Goal: Task Accomplishment & Management: Complete application form

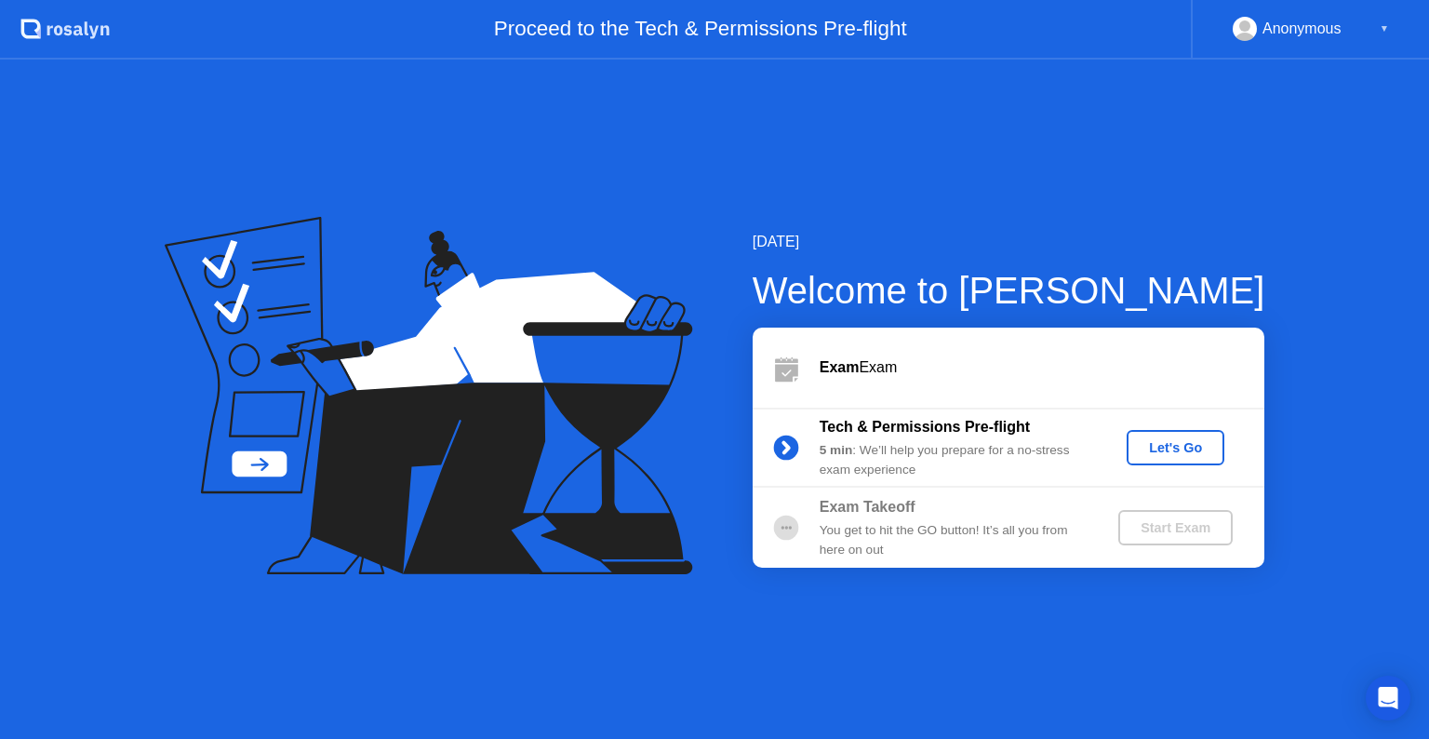
click at [1169, 447] on div "Let's Go" at bounding box center [1175, 447] width 83 height 15
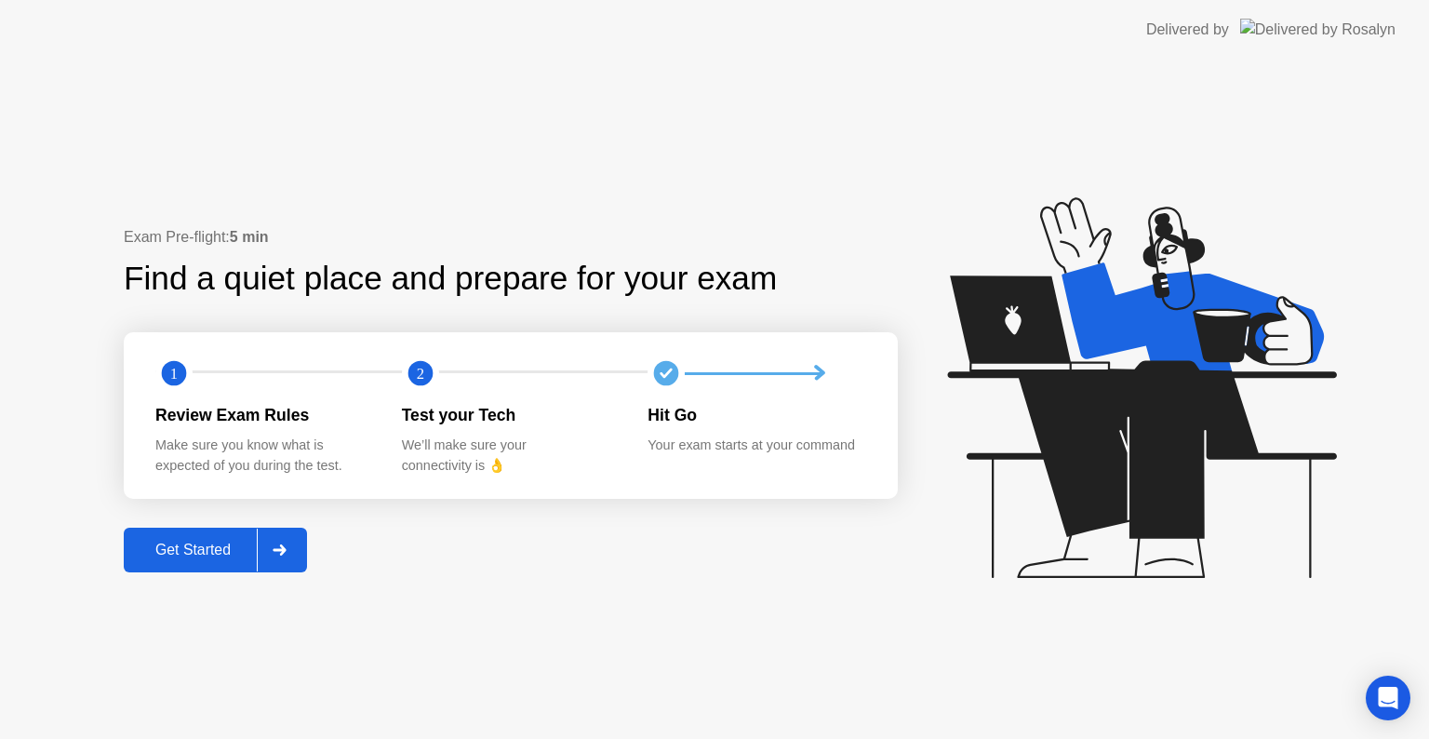
click at [287, 548] on icon at bounding box center [280, 549] width 14 height 11
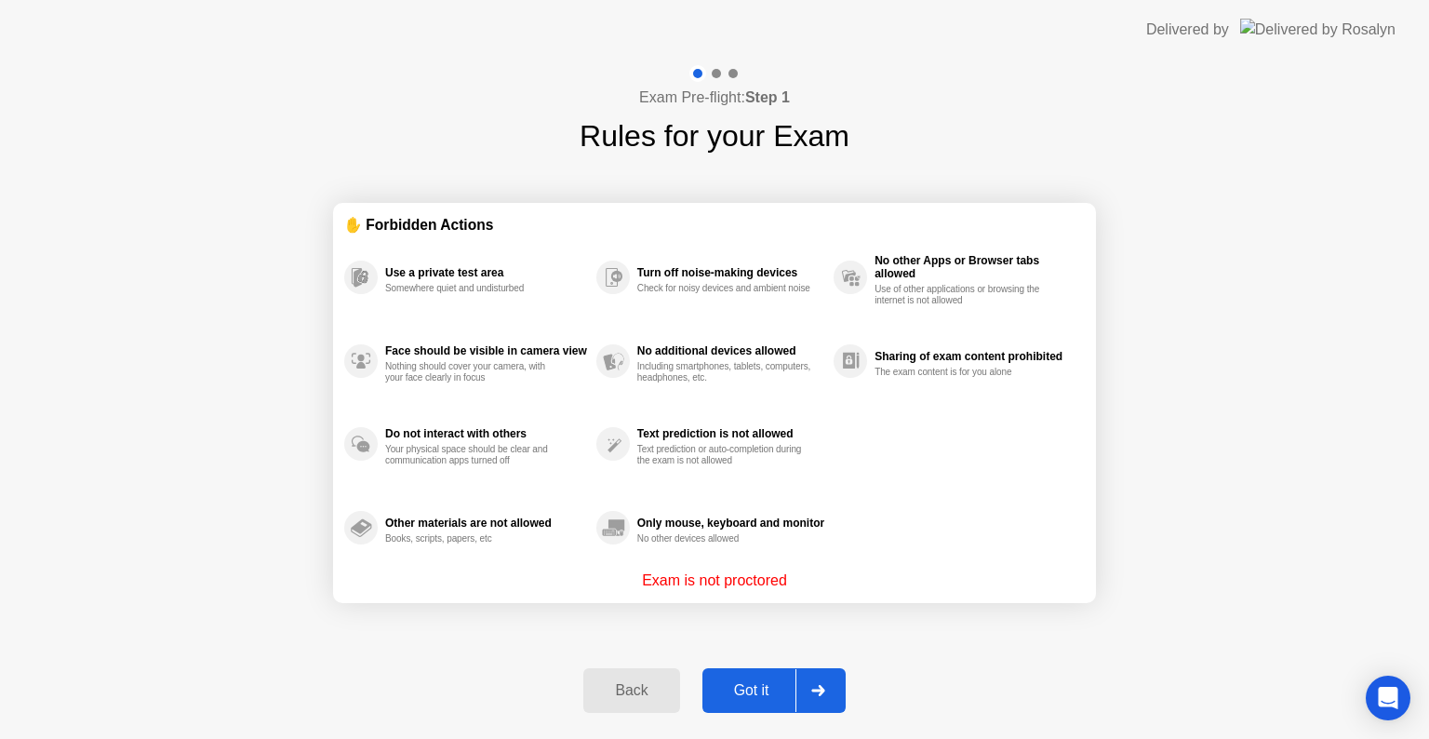
click at [816, 686] on icon at bounding box center [819, 690] width 14 height 11
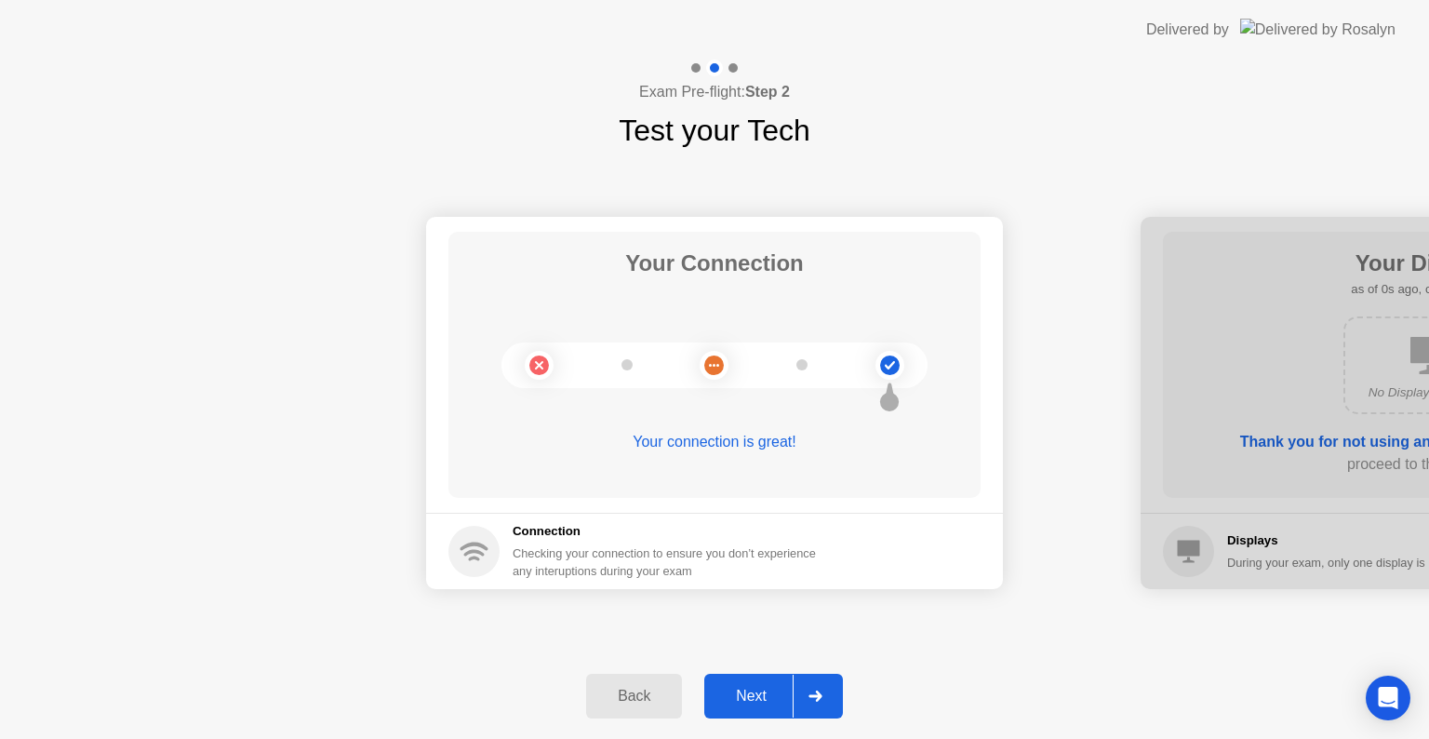
click at [830, 686] on div at bounding box center [815, 696] width 45 height 43
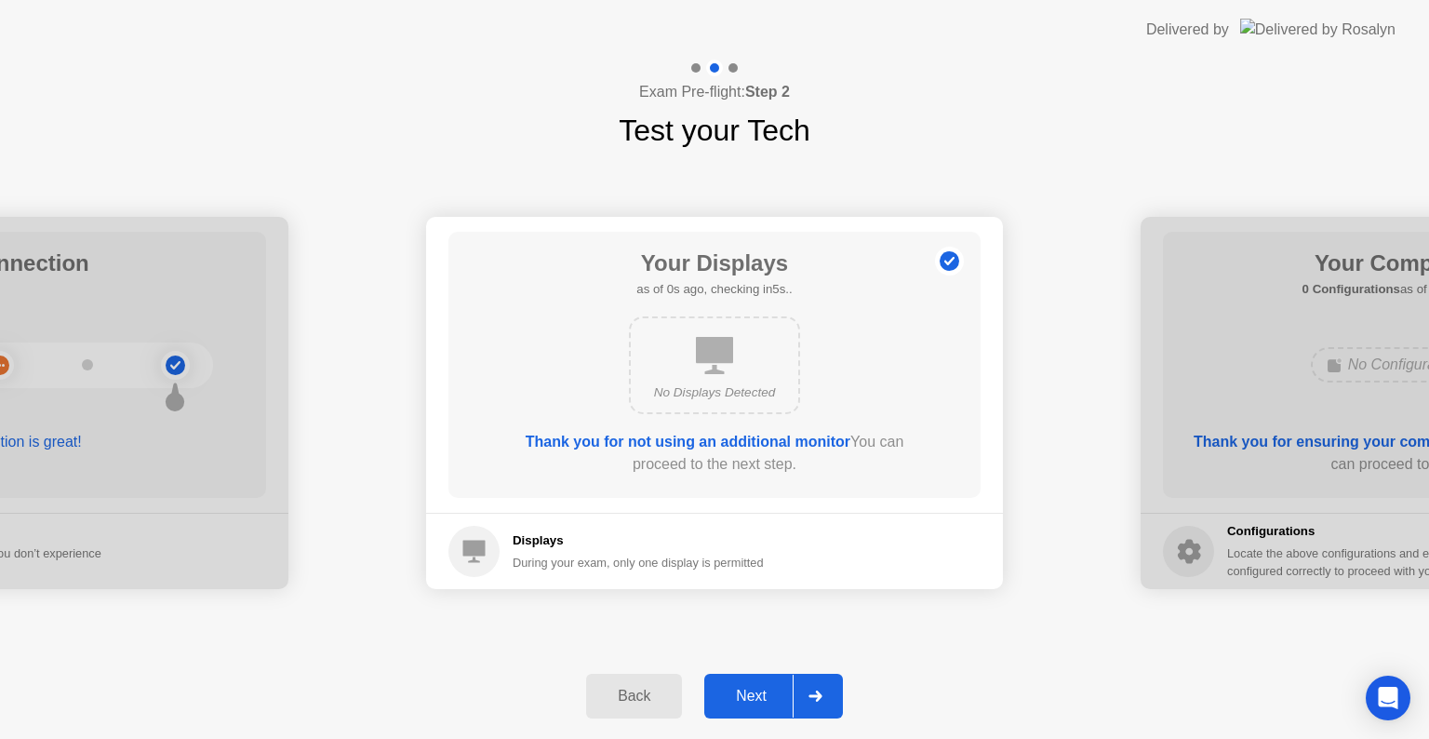
click at [830, 686] on div at bounding box center [815, 696] width 45 height 43
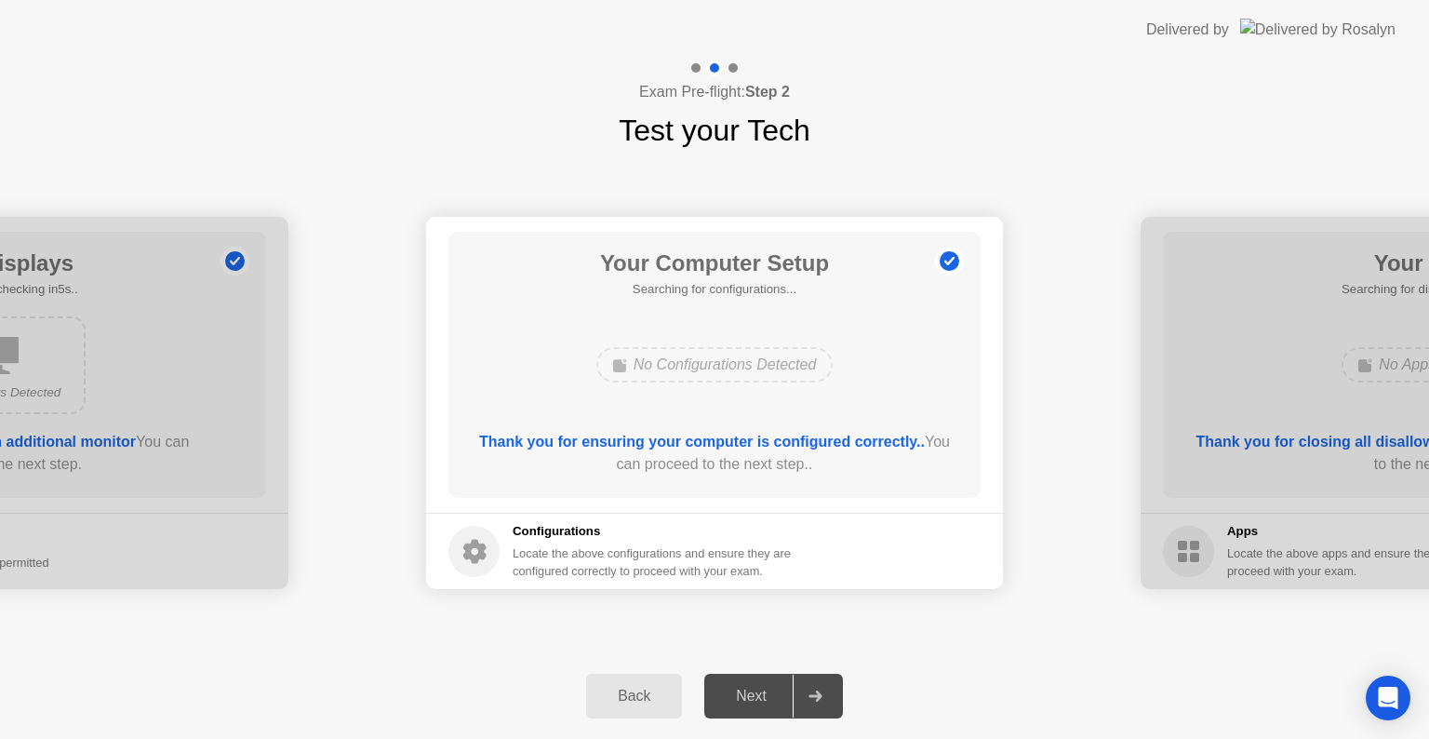
click at [830, 686] on div at bounding box center [815, 696] width 45 height 43
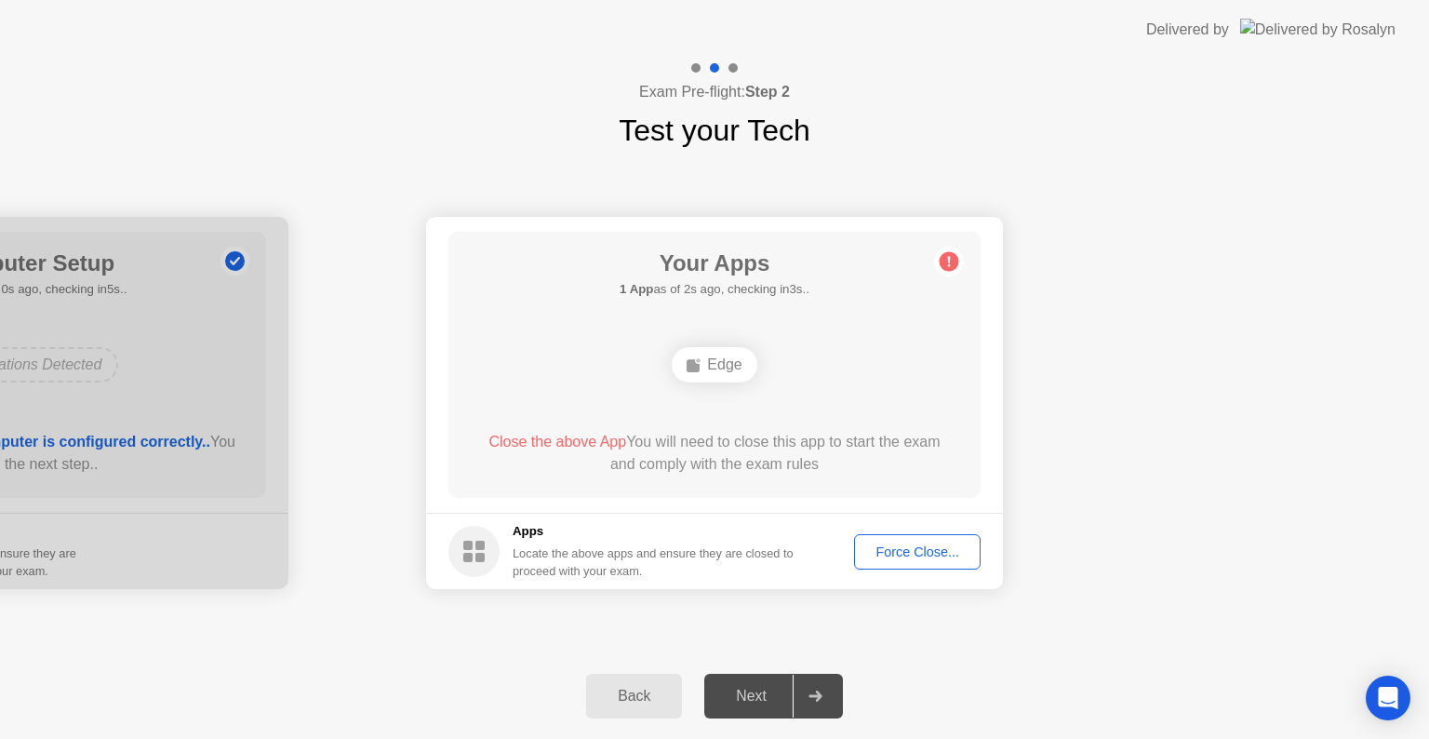
click at [907, 557] on div "Force Close..." at bounding box center [918, 551] width 114 height 15
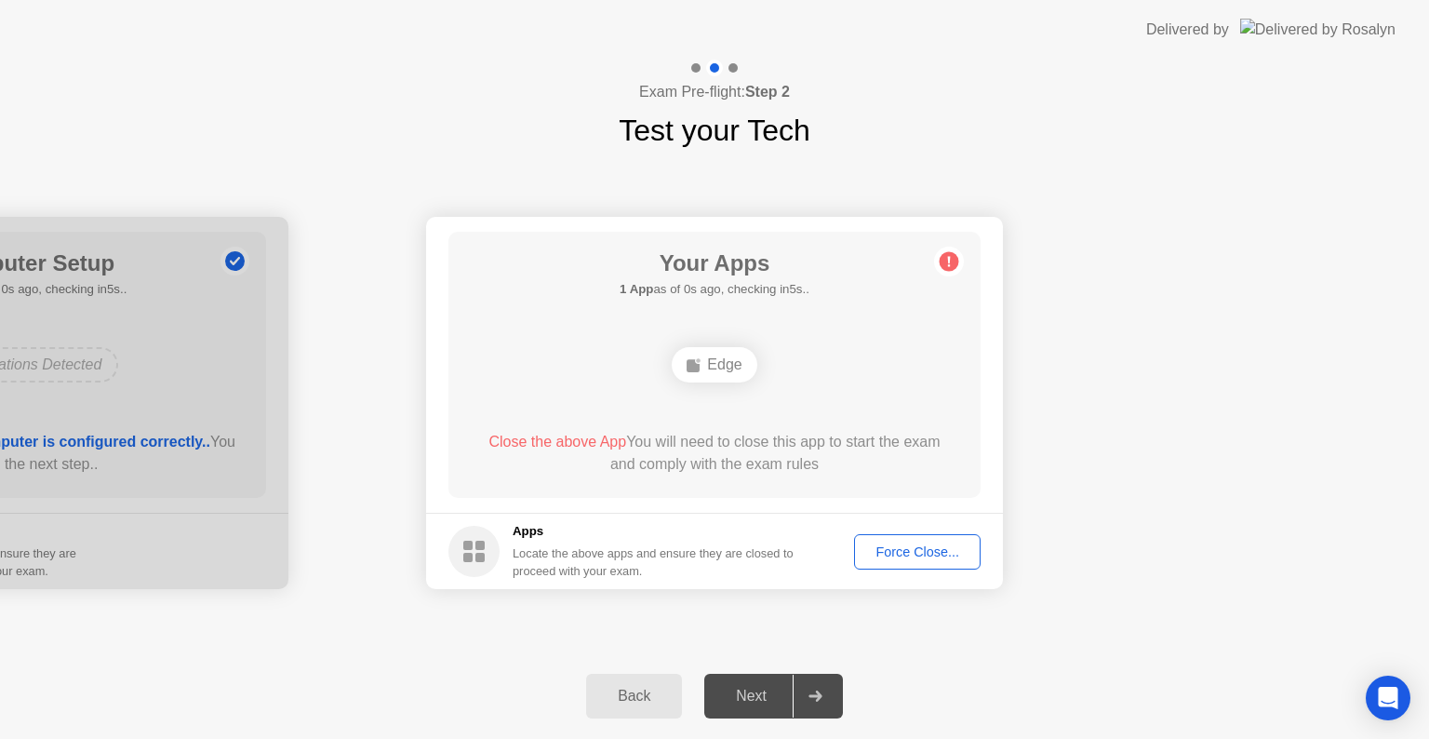
click at [951, 551] on div "Force Close..." at bounding box center [918, 551] width 114 height 15
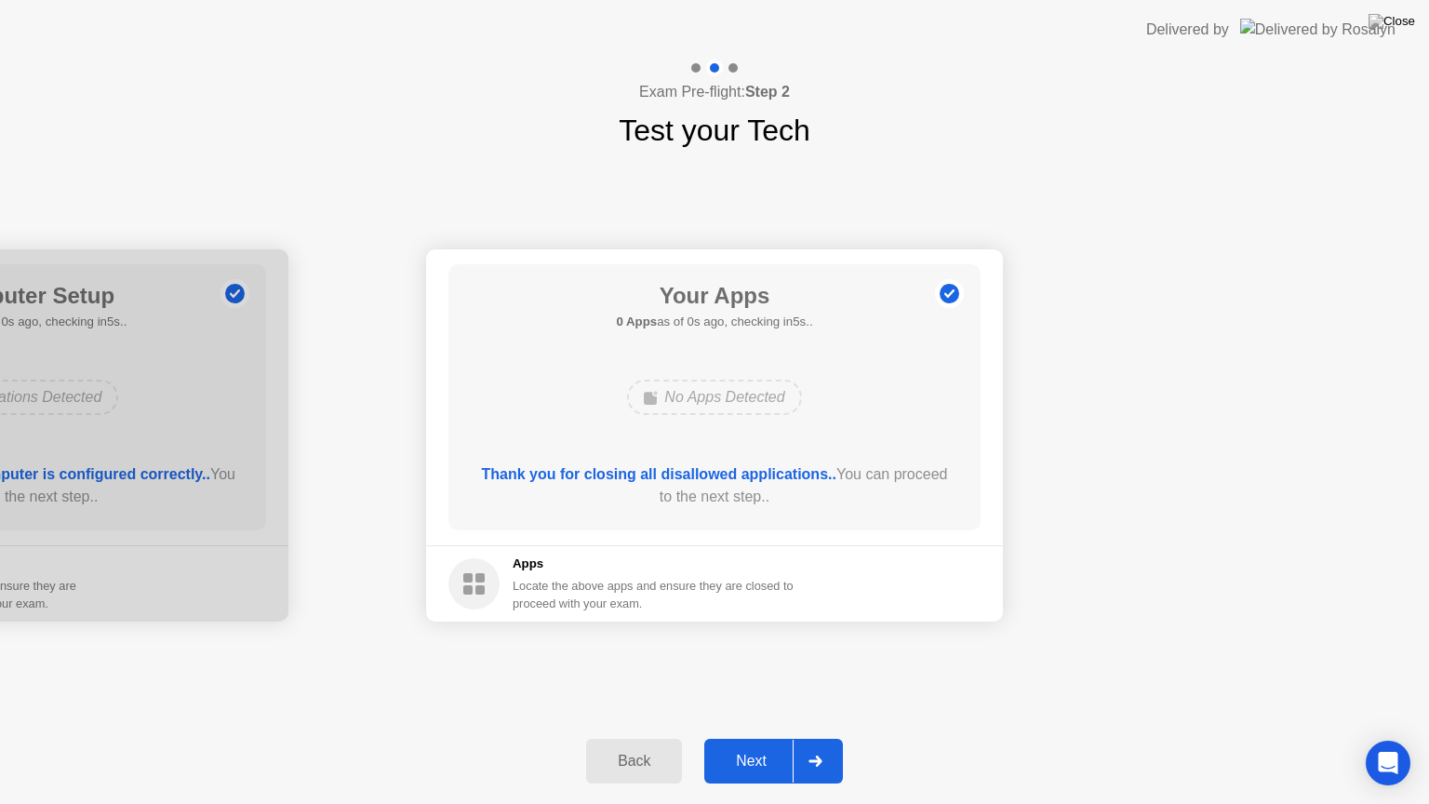
click at [746, 738] on button "Next" at bounding box center [774, 761] width 139 height 45
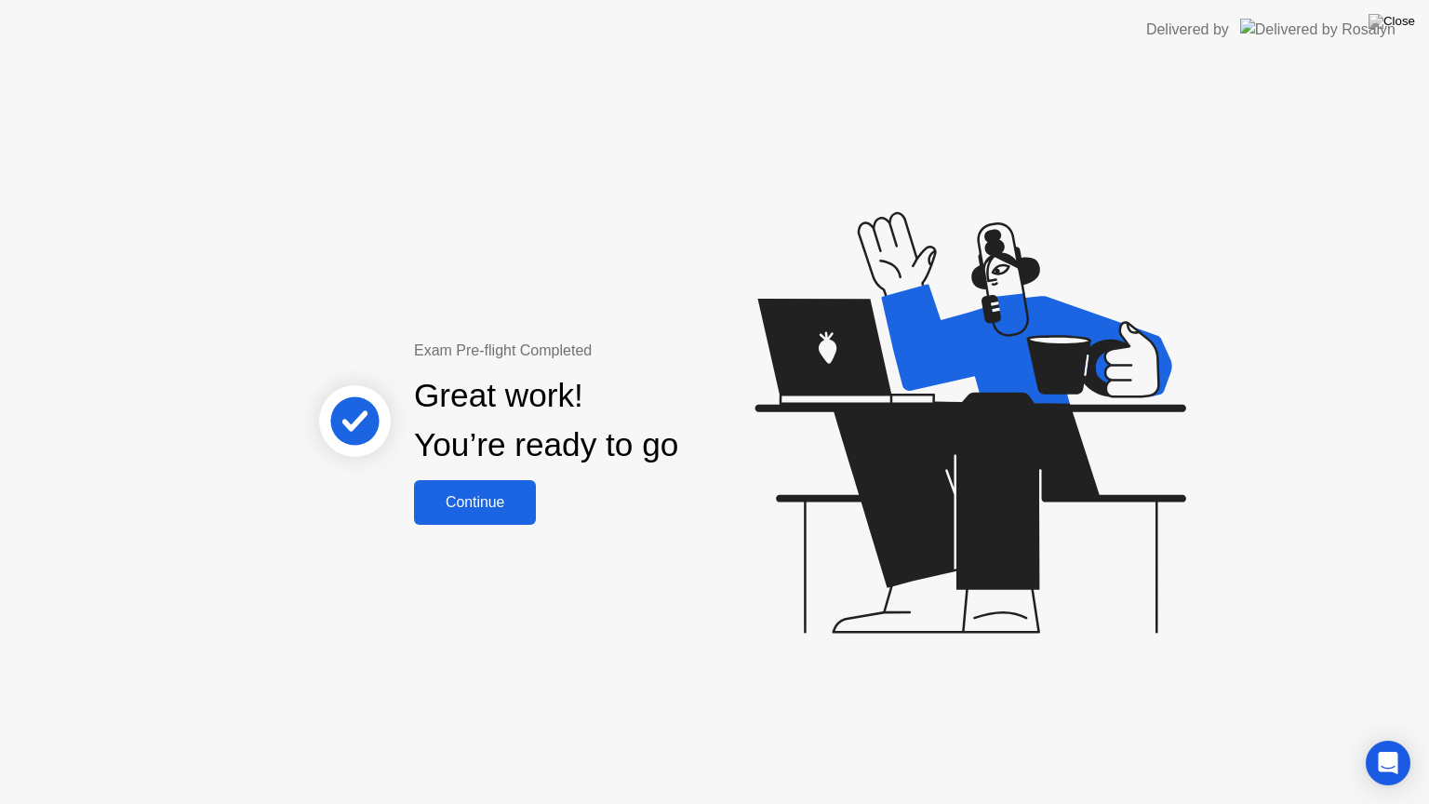
click at [503, 514] on button "Continue" at bounding box center [475, 502] width 122 height 45
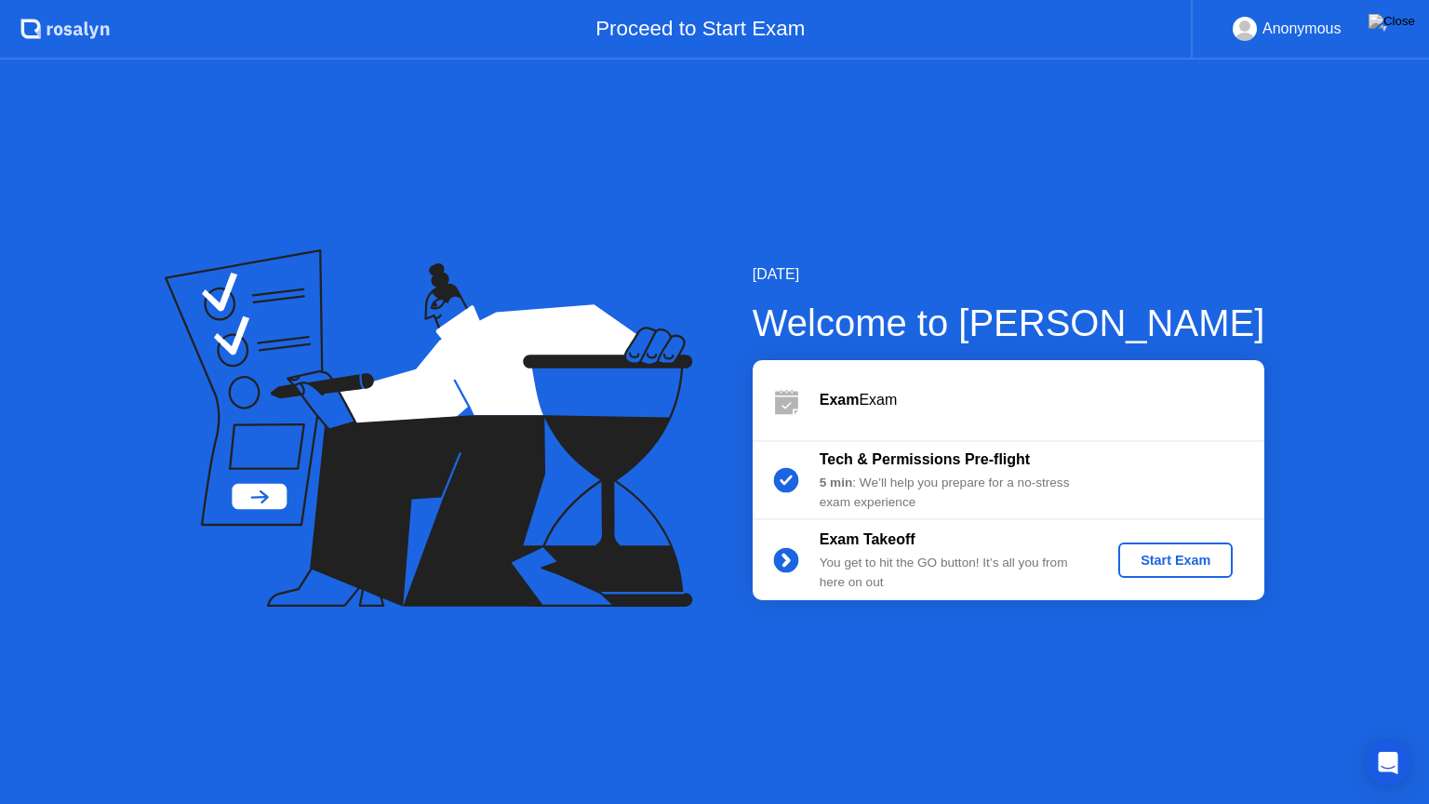
click at [1182, 566] on div "Start Exam" at bounding box center [1176, 560] width 100 height 15
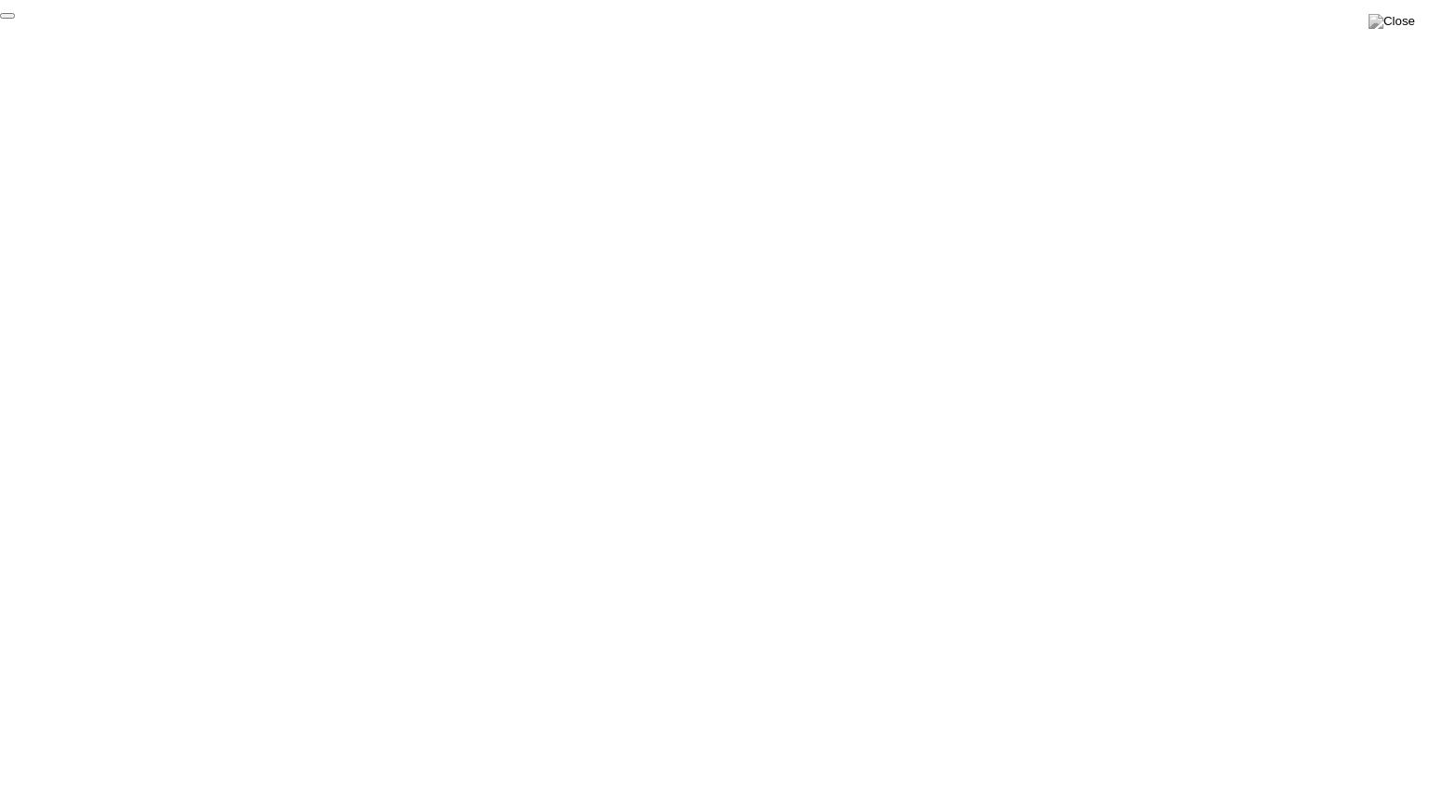
click div "End Proctoring Session"
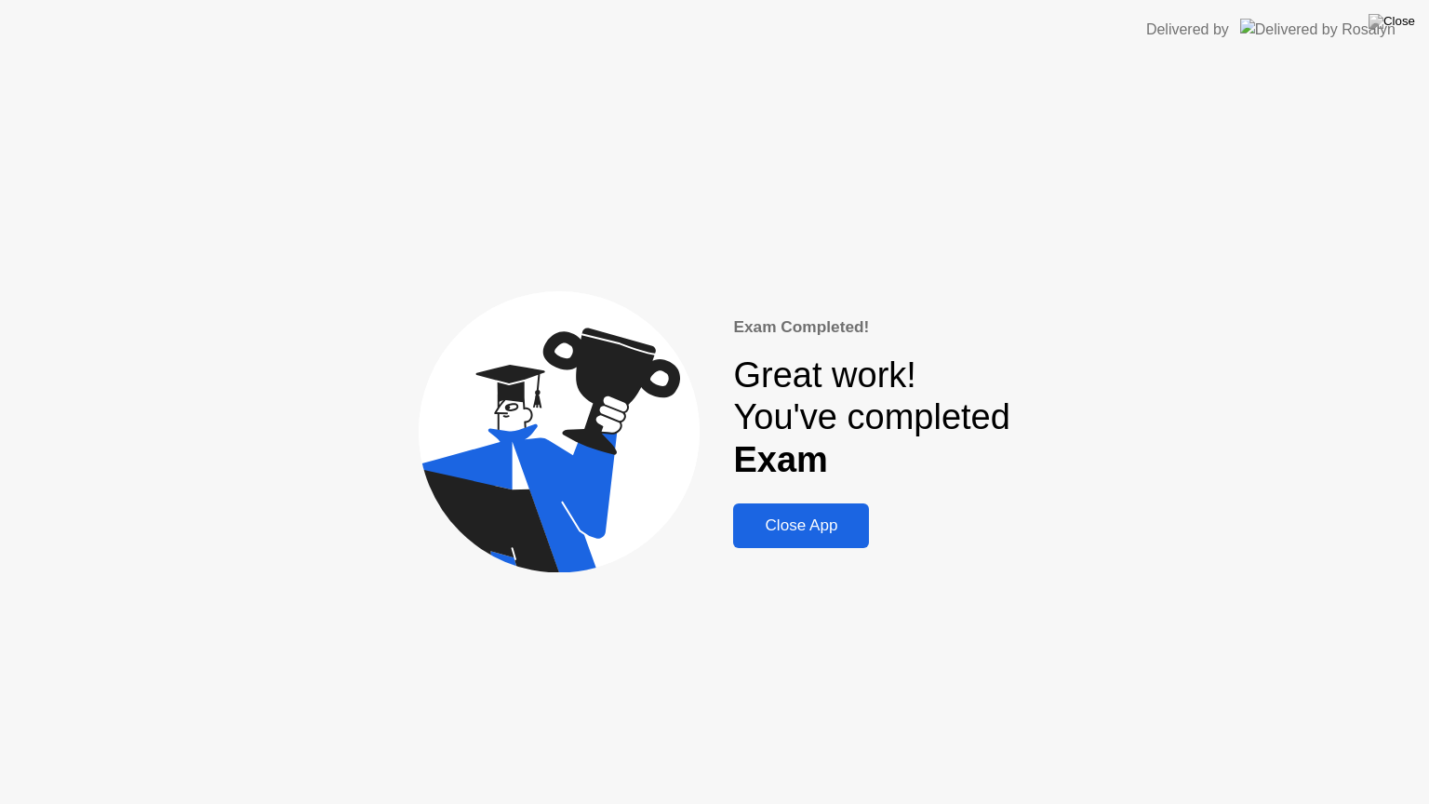
click at [819, 534] on div "Close App" at bounding box center [801, 526] width 125 height 19
